Goal: Information Seeking & Learning: Compare options

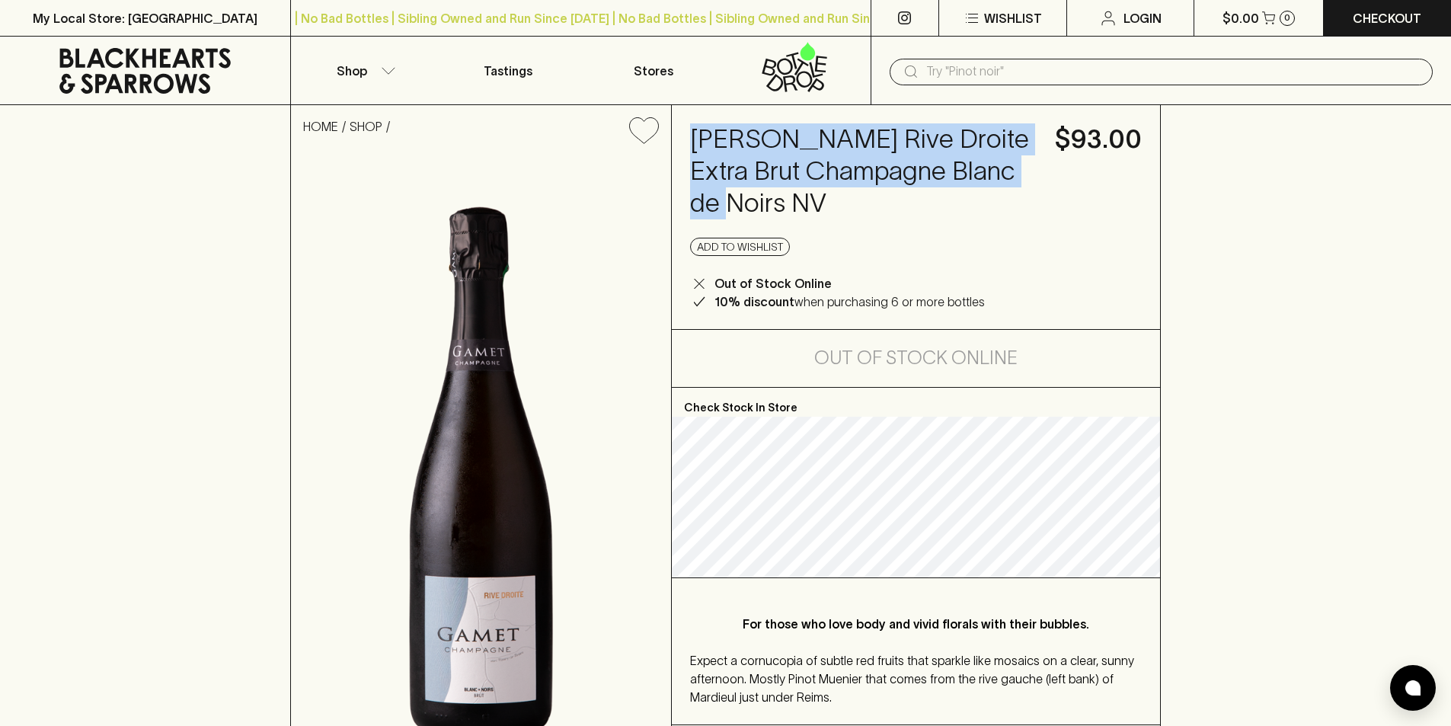
drag, startPoint x: 722, startPoint y: 193, endPoint x: 673, endPoint y: 149, distance: 65.8
click at [673, 150] on div "[PERSON_NAME] Rive Droite Extra Brut Champagne Blanc de Noirs NV $93.00 Add to …" at bounding box center [916, 217] width 488 height 224
copy h4 "Gamet Rive Droite Extra Brut Champagne Blanc de Noirs NV"
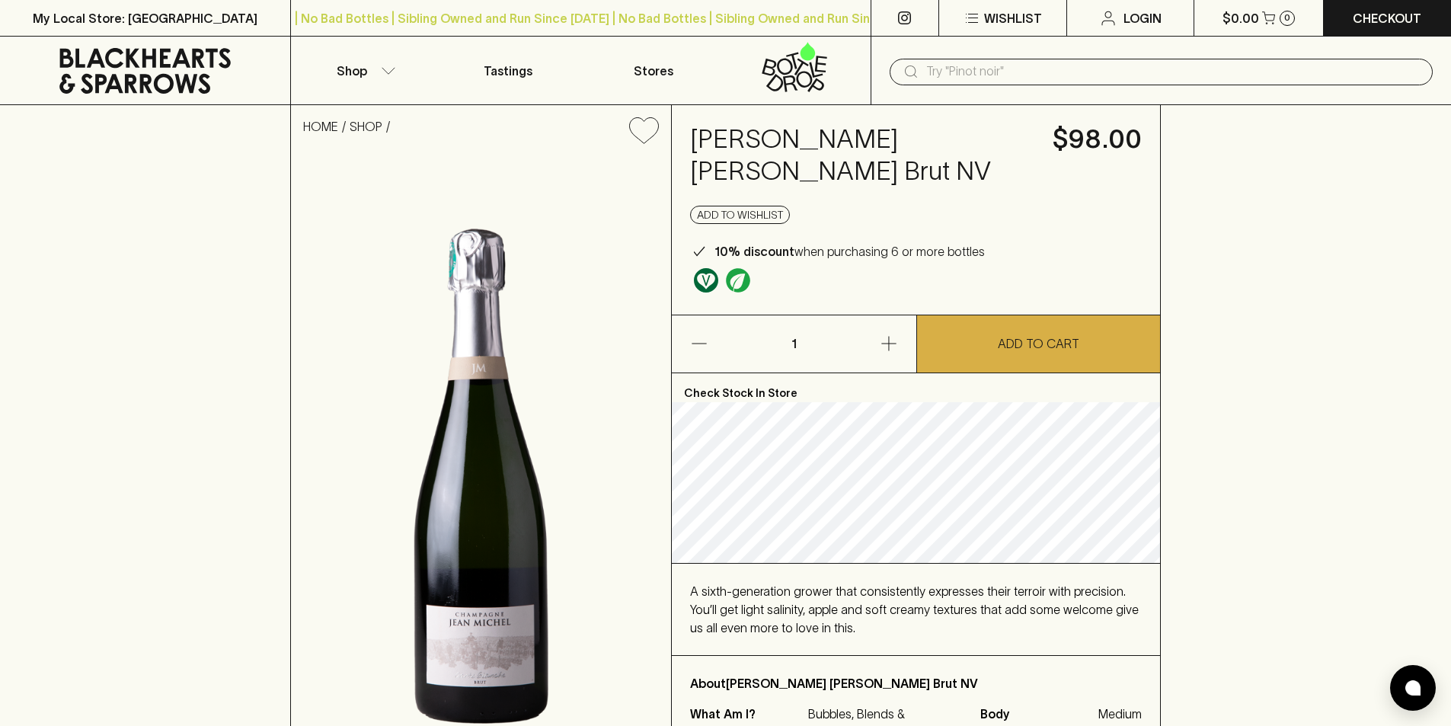
scroll to position [152, 0]
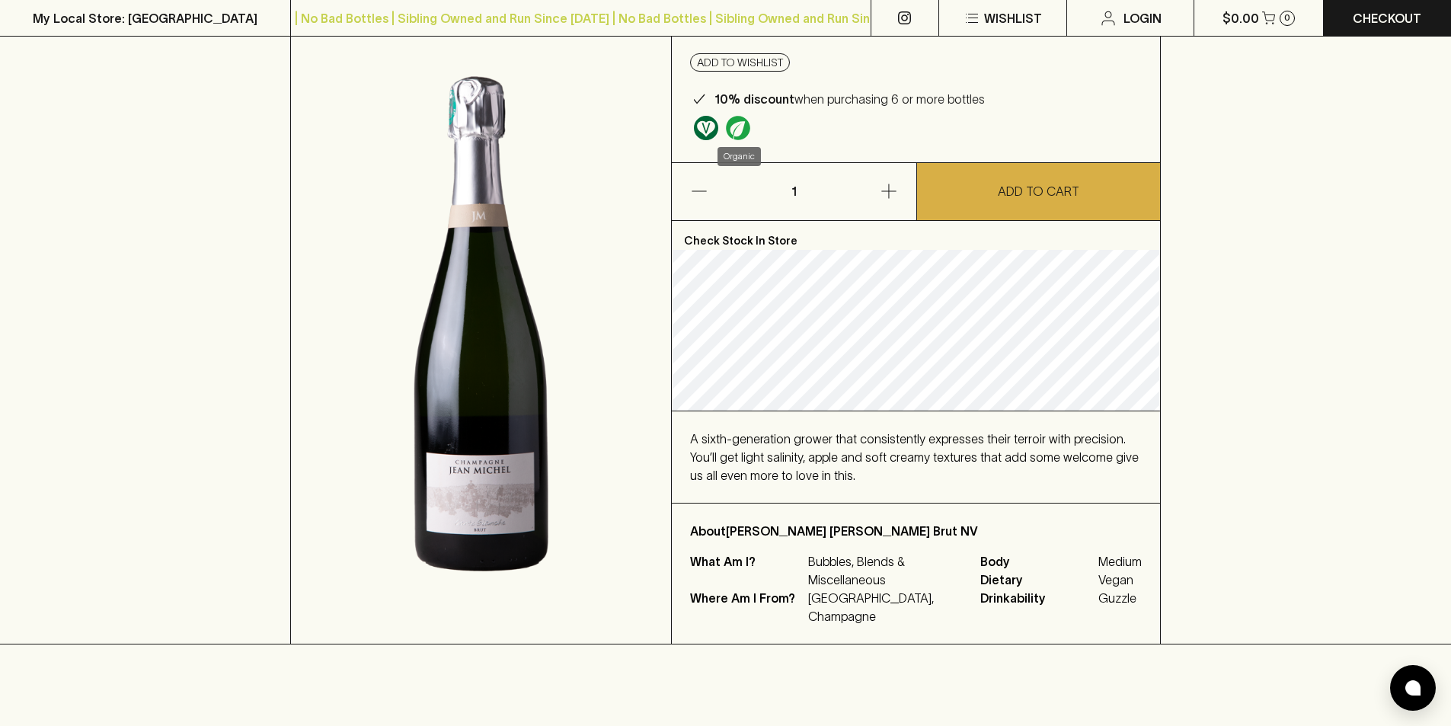
click at [739, 128] on img "Organic" at bounding box center [738, 128] width 24 height 24
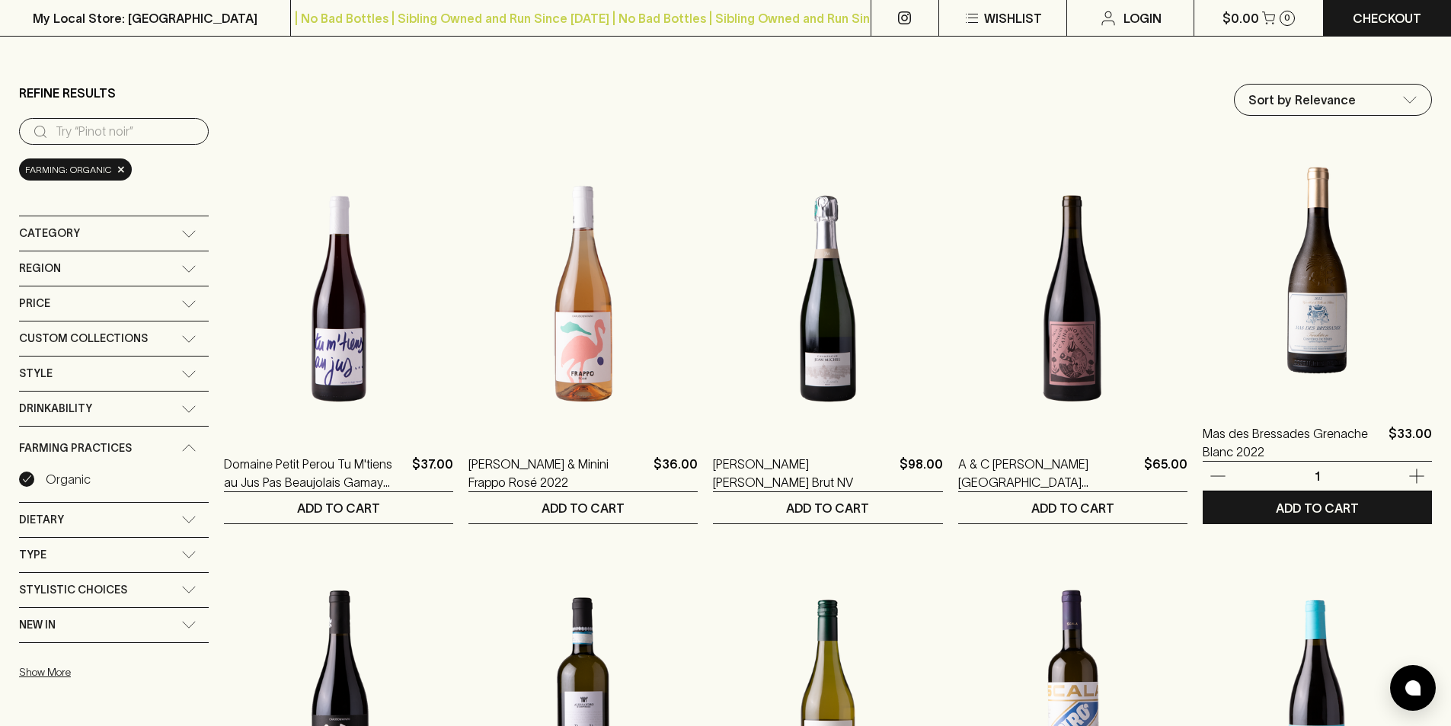
scroll to position [229, 0]
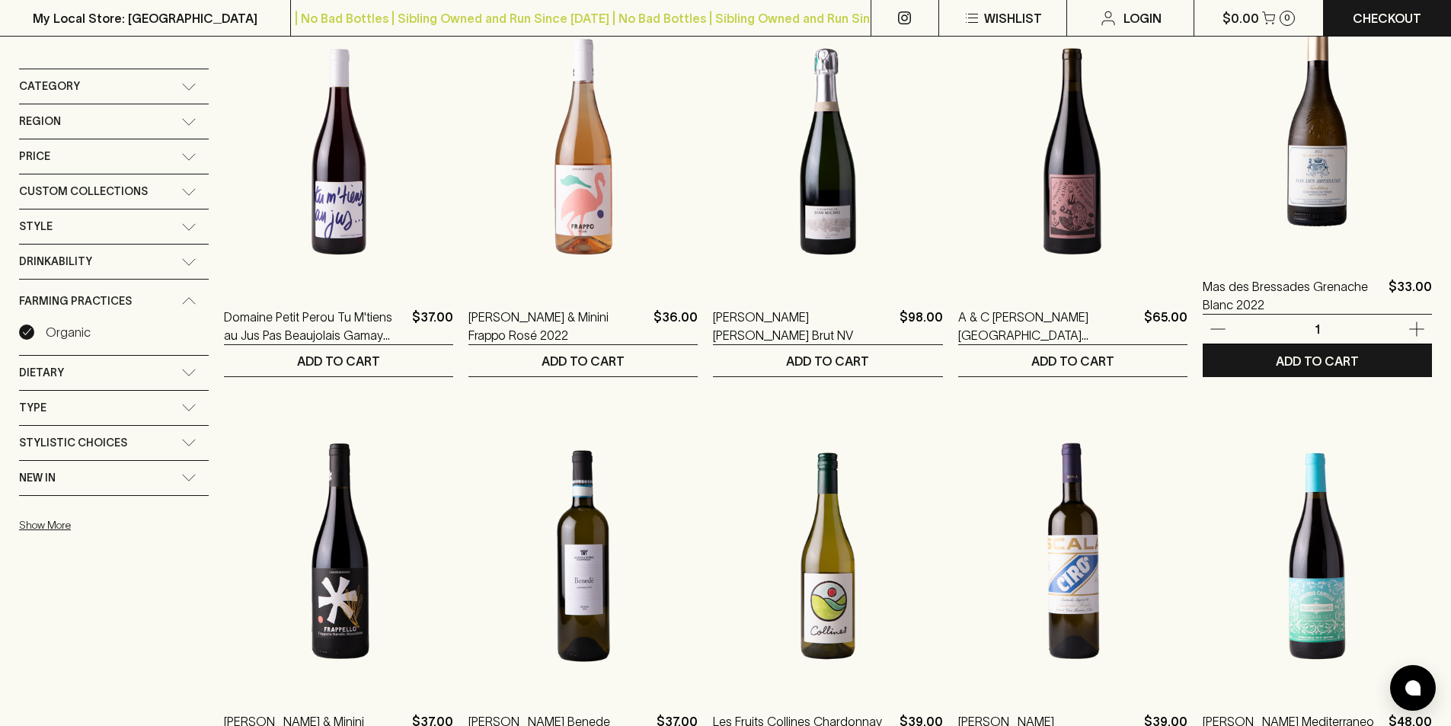
click at [1317, 154] on img at bounding box center [1317, 121] width 229 height 267
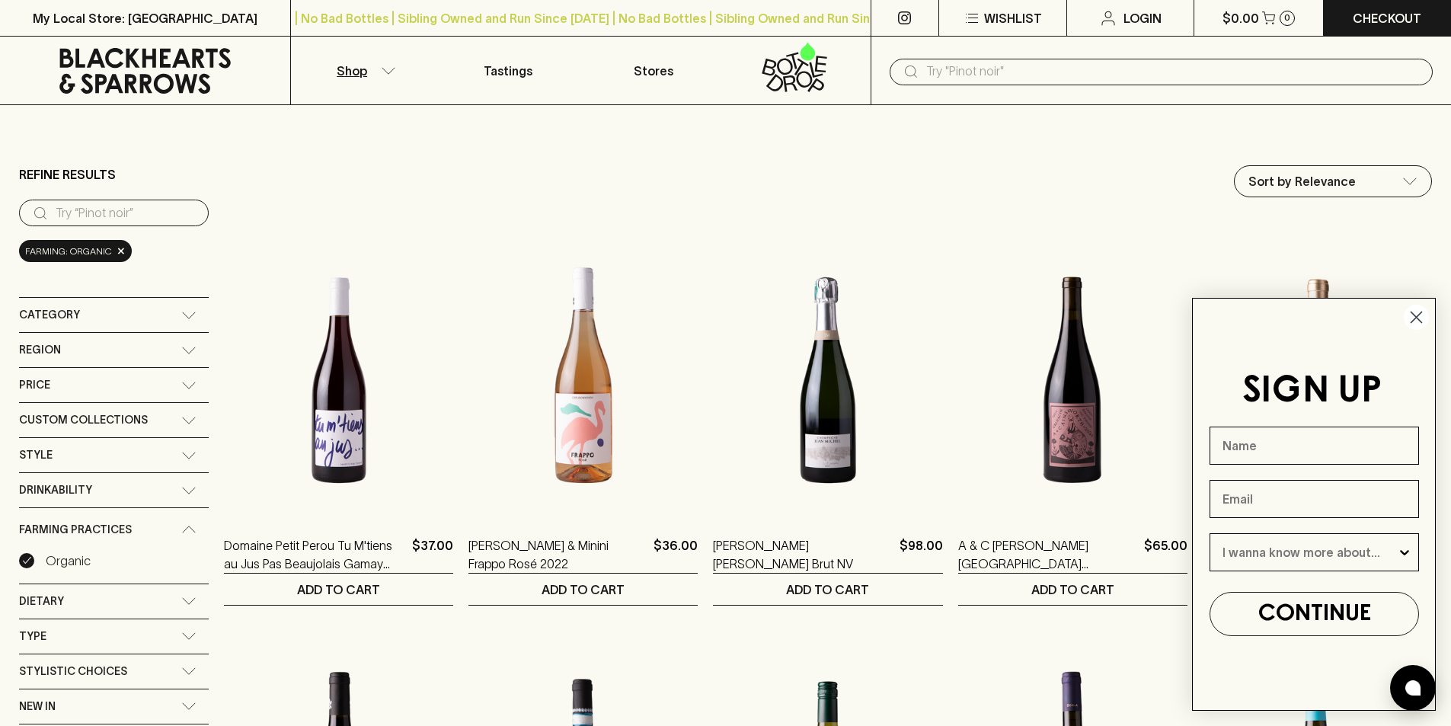
click at [1412, 315] on circle "Close dialog" at bounding box center [1416, 317] width 25 height 25
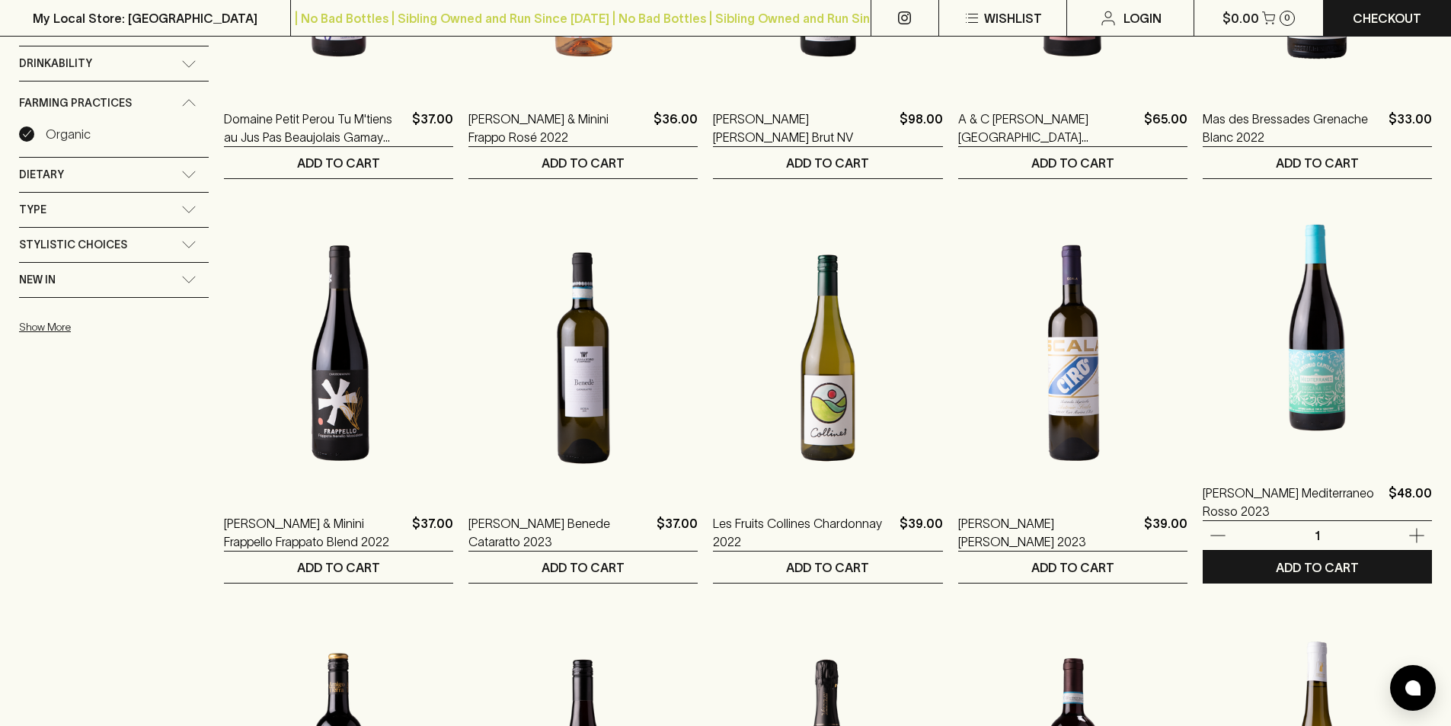
scroll to position [533, 0]
